Goal: Task Accomplishment & Management: Use online tool/utility

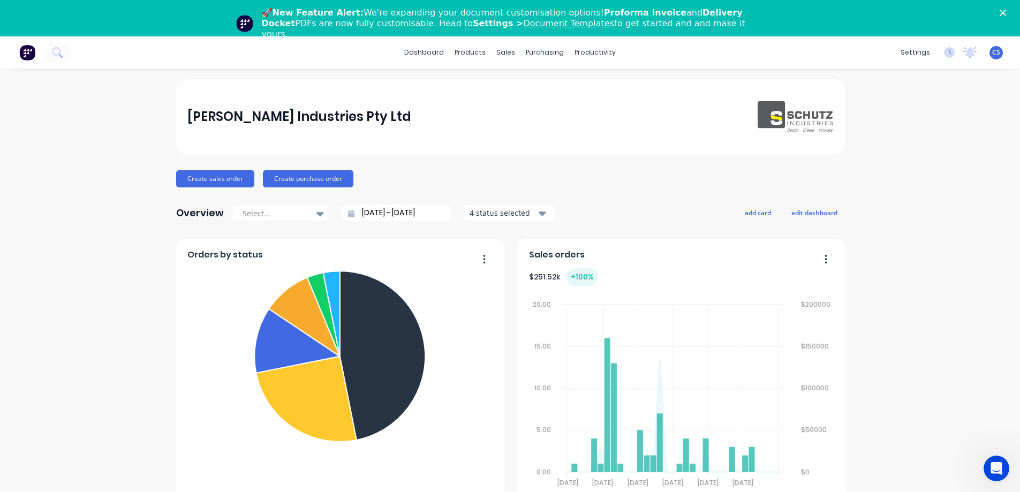
click at [1006, 12] on polygon "Close" at bounding box center [1003, 13] width 6 height 6
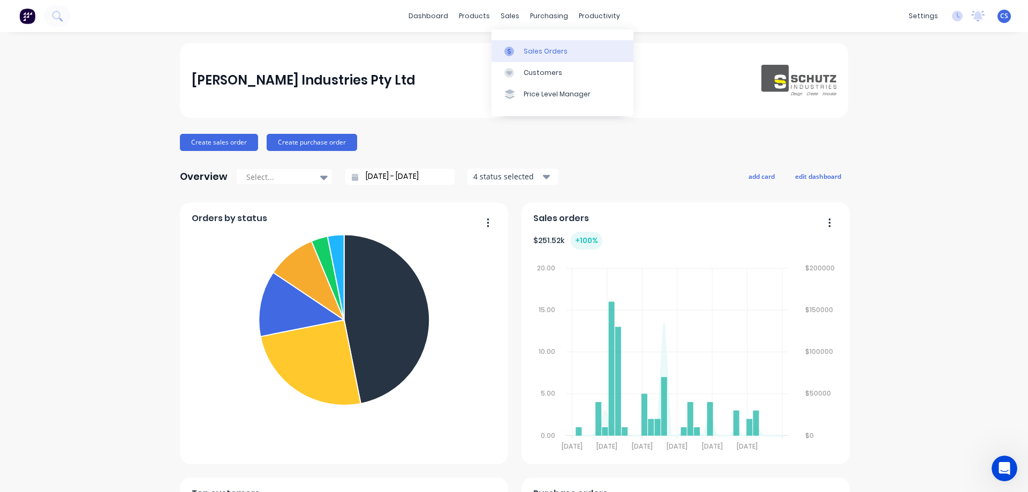
click at [538, 52] on div "Sales Orders" at bounding box center [546, 52] width 44 height 10
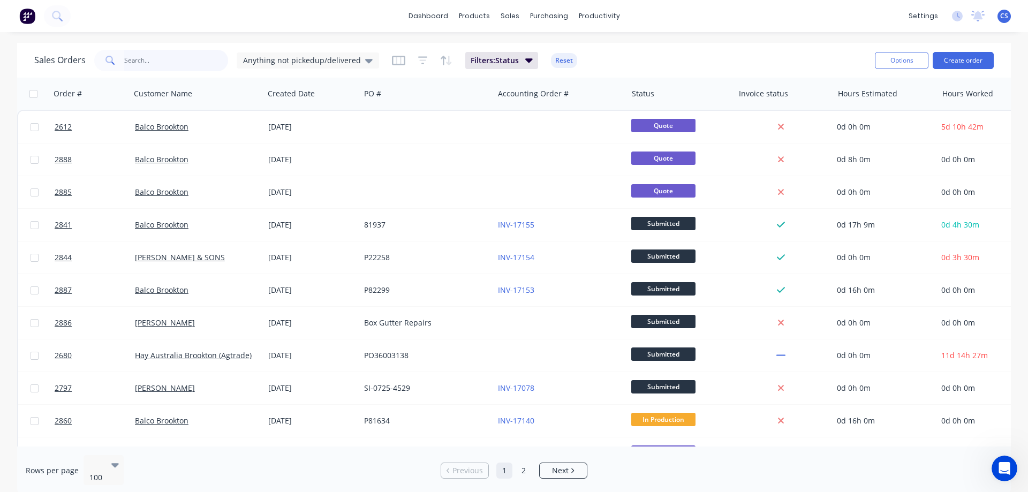
click at [160, 64] on input "text" at bounding box center [176, 60] width 104 height 21
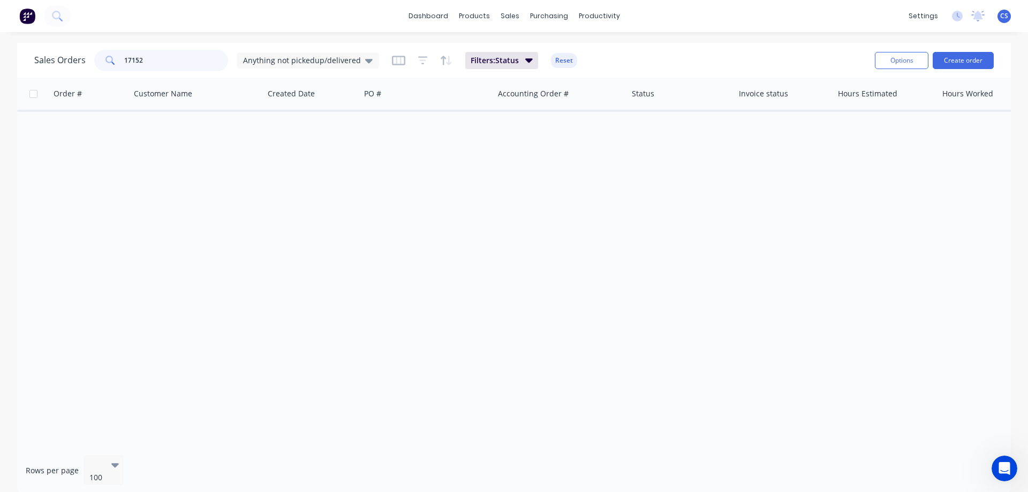
drag, startPoint x: 117, startPoint y: 55, endPoint x: 85, endPoint y: 55, distance: 31.6
click at [85, 55] on div "Sales Orders 17152 Anything not pickedup/delivered" at bounding box center [206, 60] width 345 height 21
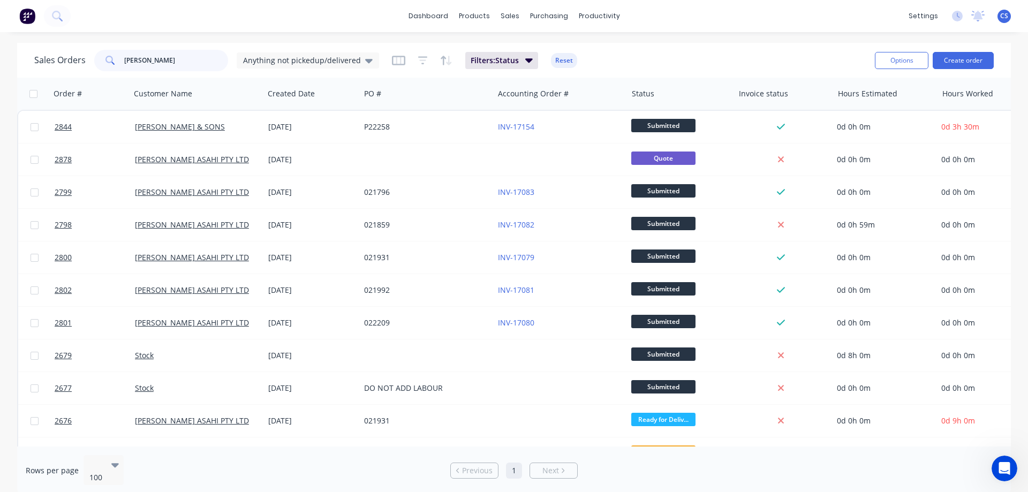
type input "[PERSON_NAME]"
click at [53, 18] on icon at bounding box center [57, 16] width 10 height 10
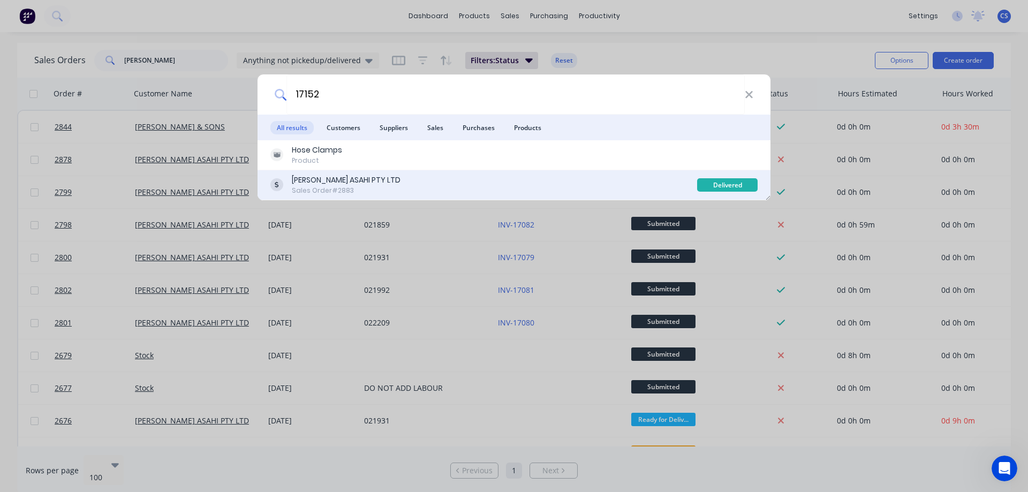
type input "17152"
click at [434, 182] on div "[PERSON_NAME] ASAHI PTY LTD Sales Order #2883" at bounding box center [483, 185] width 427 height 21
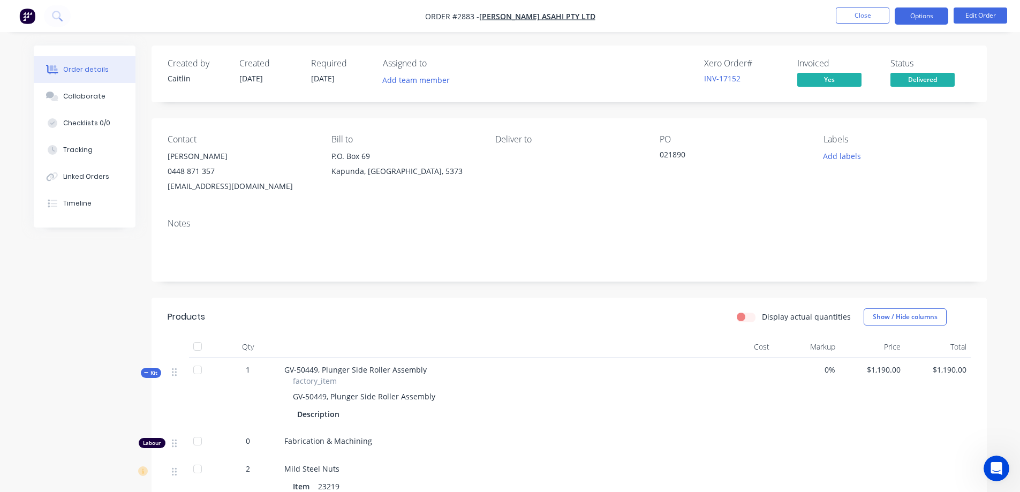
click at [921, 18] on button "Options" at bounding box center [922, 15] width 54 height 17
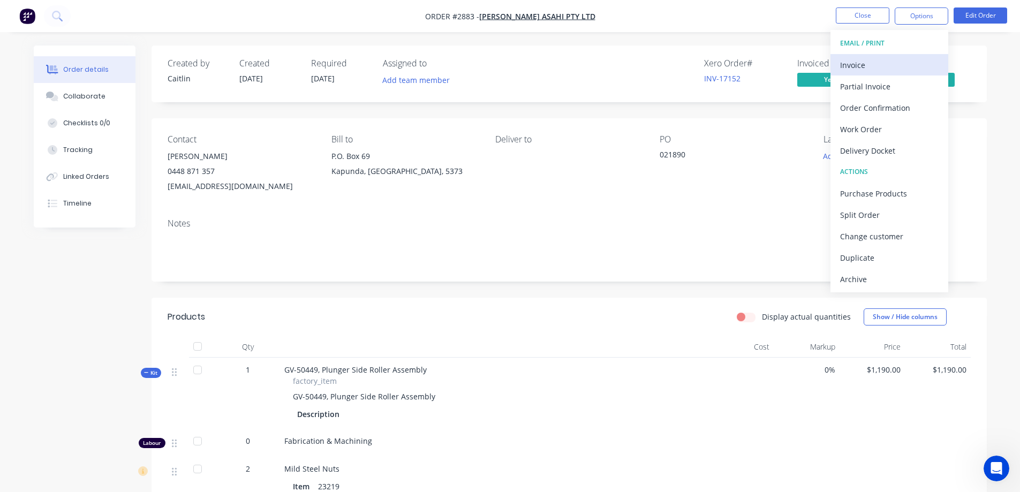
click at [870, 62] on div "Invoice" at bounding box center [889, 65] width 99 height 16
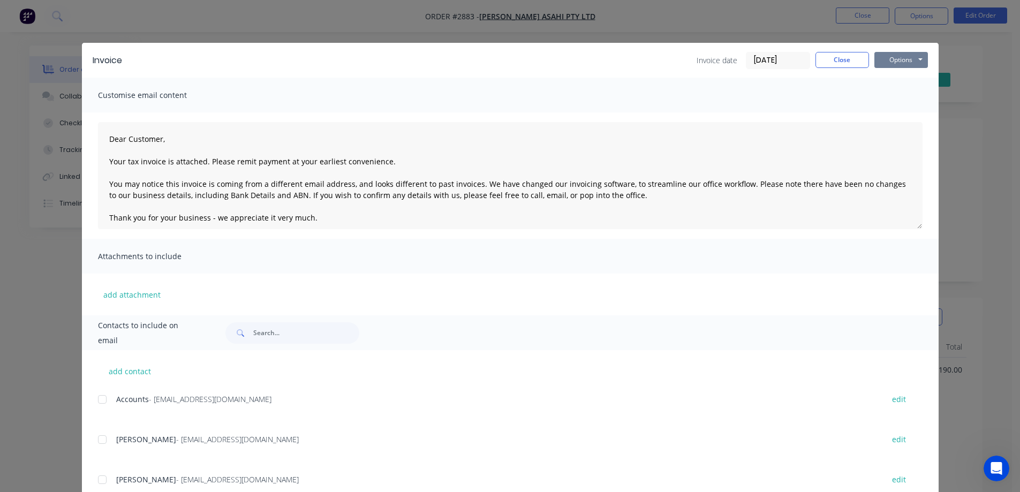
click at [897, 63] on button "Options" at bounding box center [901, 60] width 54 height 16
click at [898, 95] on button "Print" at bounding box center [908, 97] width 69 height 18
